Goal: Contribute content

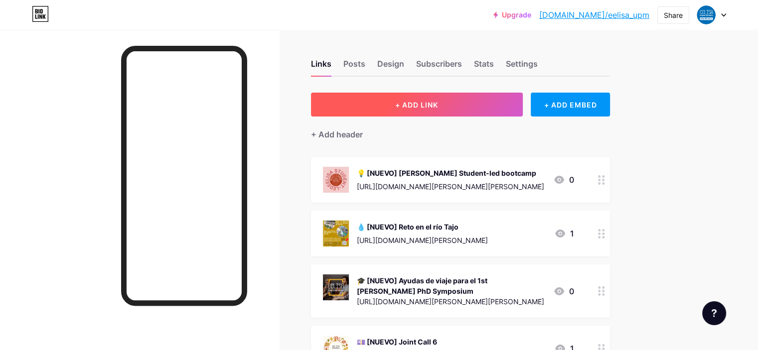
click at [513, 103] on button "+ ADD LINK" at bounding box center [417, 105] width 212 height 24
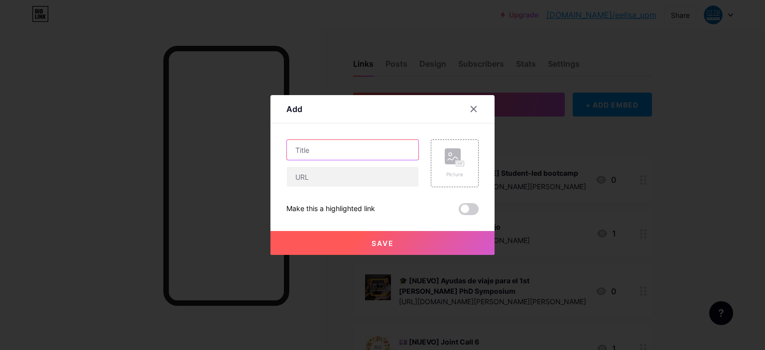
click at [366, 157] on input "text" at bounding box center [352, 150] width 131 height 20
type input "[NUEVO] La UPM y [PERSON_NAME] en la EAIE 2025"
click at [454, 151] on rect at bounding box center [453, 156] width 16 height 16
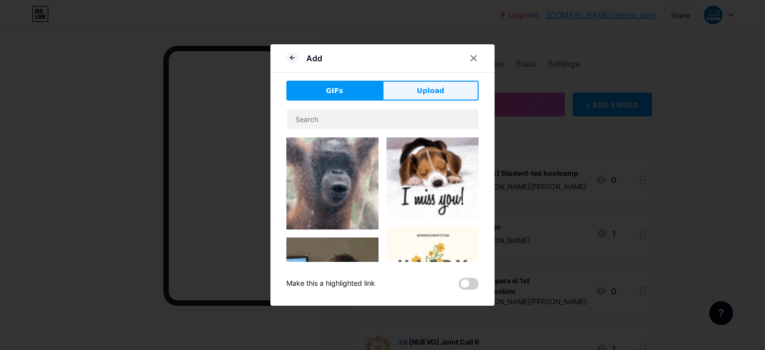
click at [410, 91] on button "Upload" at bounding box center [431, 91] width 96 height 20
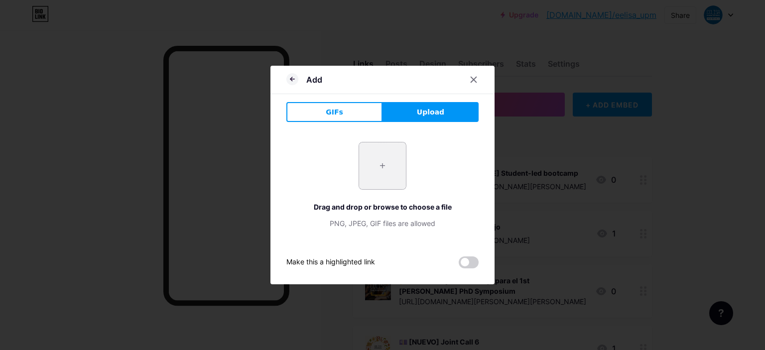
click at [382, 168] on input "file" at bounding box center [382, 165] width 47 height 47
type input "C:\fakepath\Imagen de WhatsApp [DATE] 16.09.24_c292ffd3.jpg"
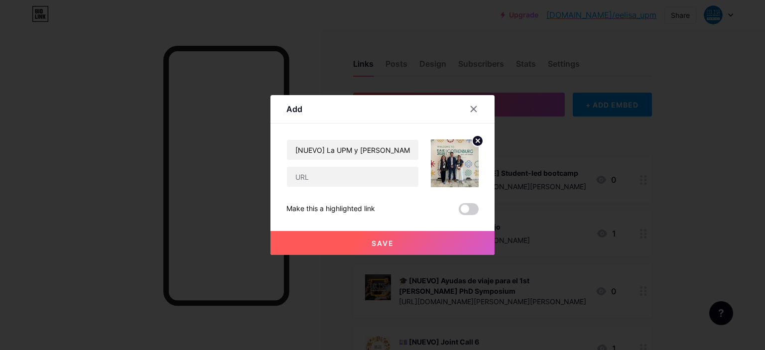
click at [477, 143] on circle at bounding box center [477, 140] width 11 height 11
click at [461, 157] on icon at bounding box center [455, 157] width 20 height 18
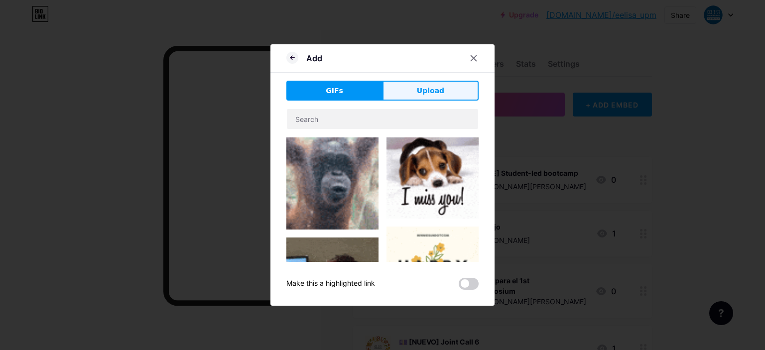
click at [438, 88] on span "Upload" at bounding box center [430, 91] width 27 height 10
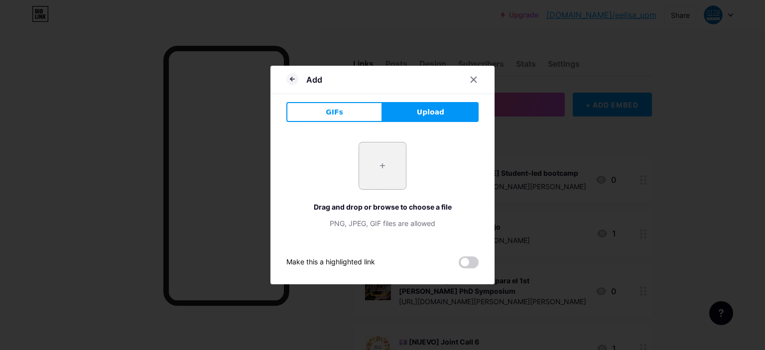
click at [386, 166] on input "file" at bounding box center [382, 165] width 47 height 47
type input "C:\fakepath\Post IG.jpg"
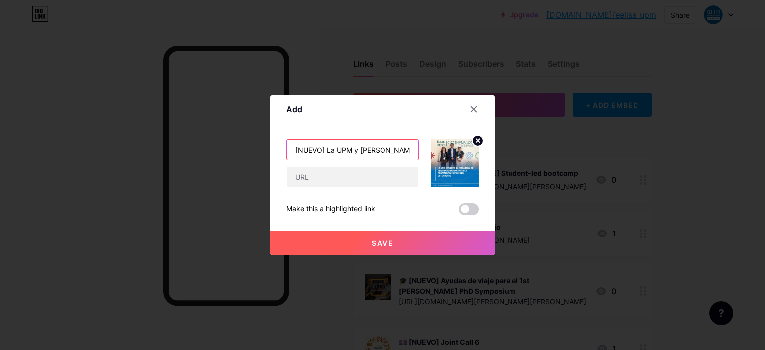
click at [290, 155] on input "[NUEVO] La UPM y [PERSON_NAME] en la EAIE 2025" at bounding box center [352, 150] width 131 height 20
click at [303, 146] on input "🌍[NUEVO] La UPM y [PERSON_NAME] en la EAIE 2025" at bounding box center [352, 150] width 131 height 20
type input "🌍 [NUEVO] La UPM y [PERSON_NAME] en la EAIE 2025"
click at [341, 171] on input "text" at bounding box center [352, 177] width 131 height 20
paste input "[URL][DOMAIN_NAME][PERSON_NAME]"
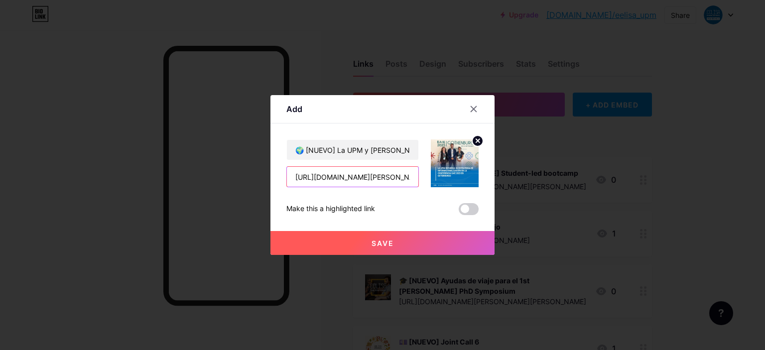
scroll to position [0, 313]
type input "[URL][DOMAIN_NAME][PERSON_NAME]"
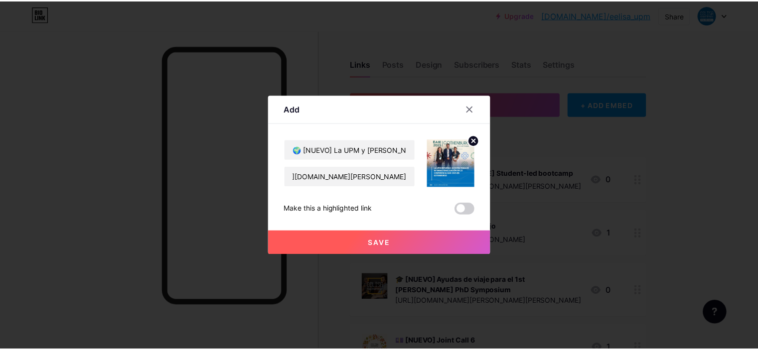
scroll to position [0, 0]
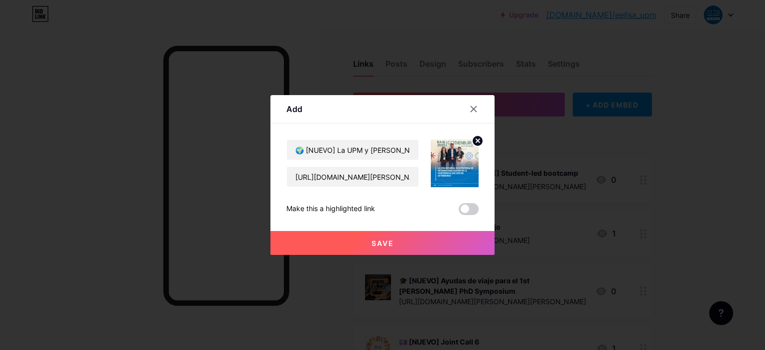
click at [375, 245] on span "Save" at bounding box center [383, 243] width 22 height 8
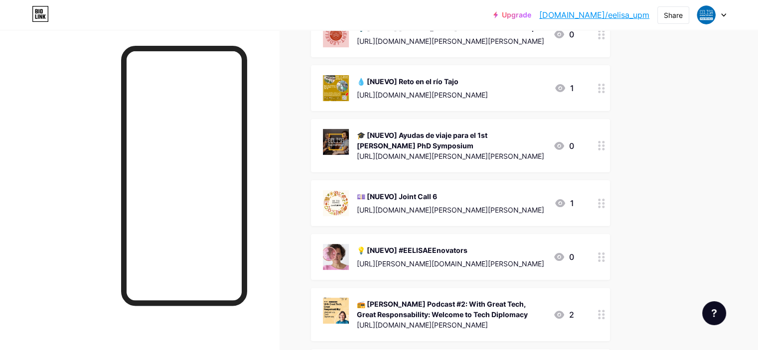
scroll to position [249, 0]
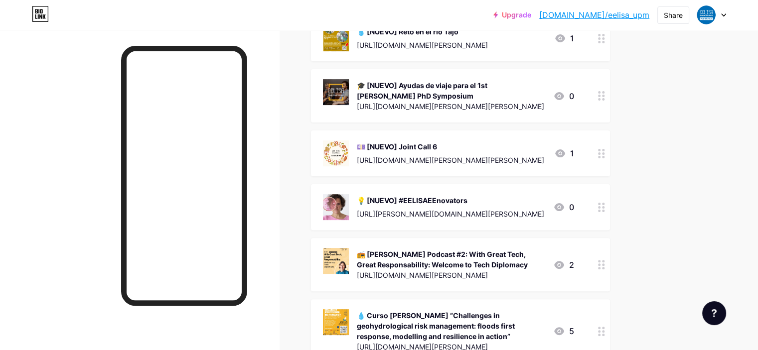
click at [535, 216] on div "💡 [NUEVO] #EELISAEEnovators [URL][PERSON_NAME][DOMAIN_NAME][PERSON_NAME] 0" at bounding box center [448, 207] width 251 height 26
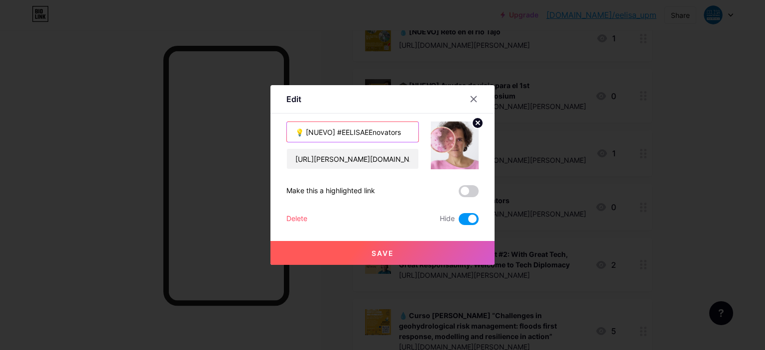
drag, startPoint x: 333, startPoint y: 132, endPoint x: 303, endPoint y: 127, distance: 30.3
click at [303, 127] on input "💡 [NUEVO] #EELISAEEnovators" at bounding box center [352, 132] width 131 height 20
type input "💡 #EELISAEEnovators"
click at [402, 249] on button "Save" at bounding box center [382, 253] width 224 height 24
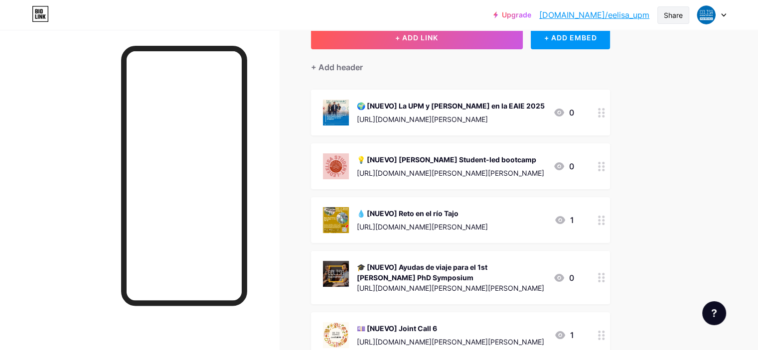
scroll to position [50, 0]
